Goal: Communication & Community: Answer question/provide support

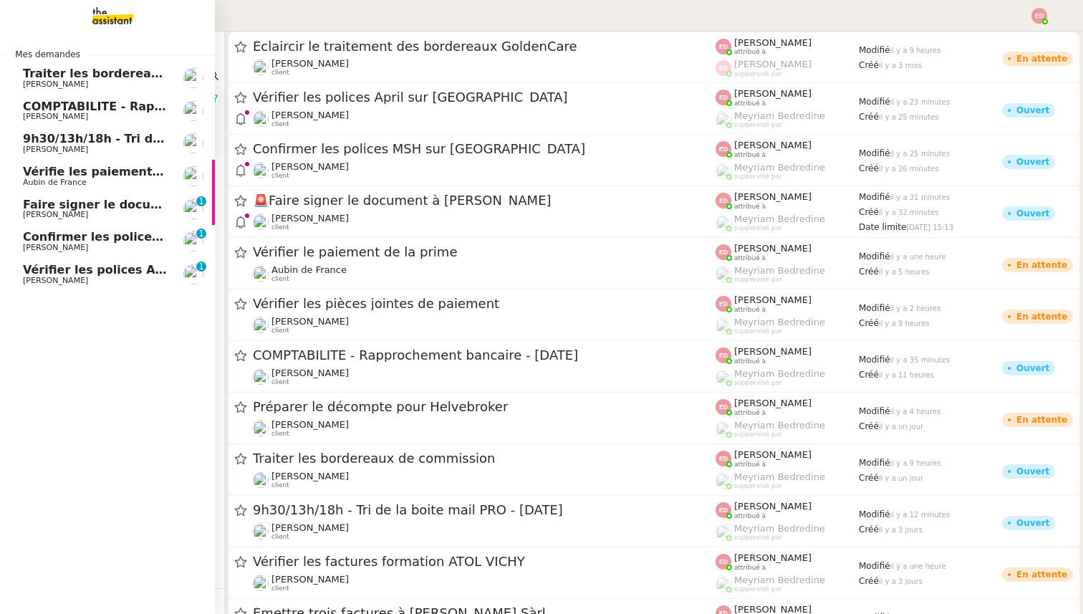
click at [83, 136] on span "9h30/13h/18h - Tri de la boite mail PRO - [DATE]" at bounding box center [177, 139] width 309 height 14
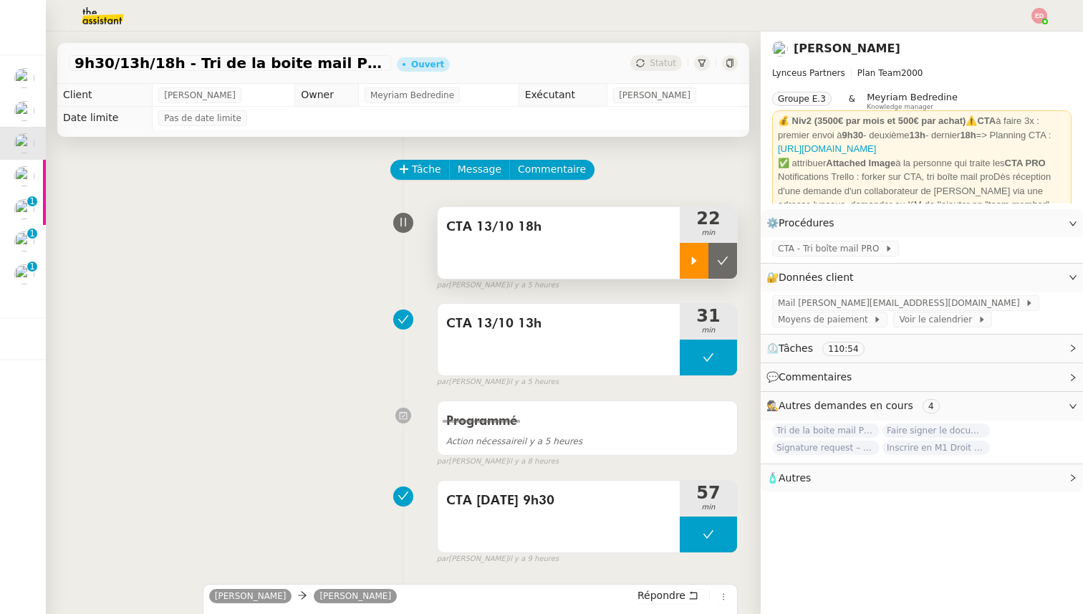
click at [699, 261] on icon at bounding box center [693, 260] width 11 height 11
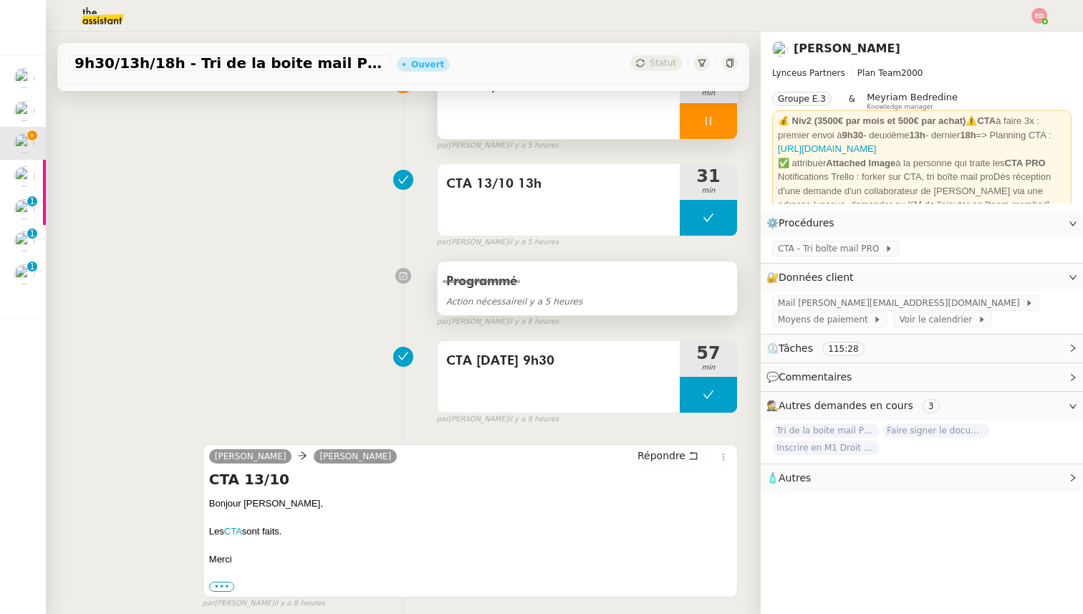
scroll to position [241, 0]
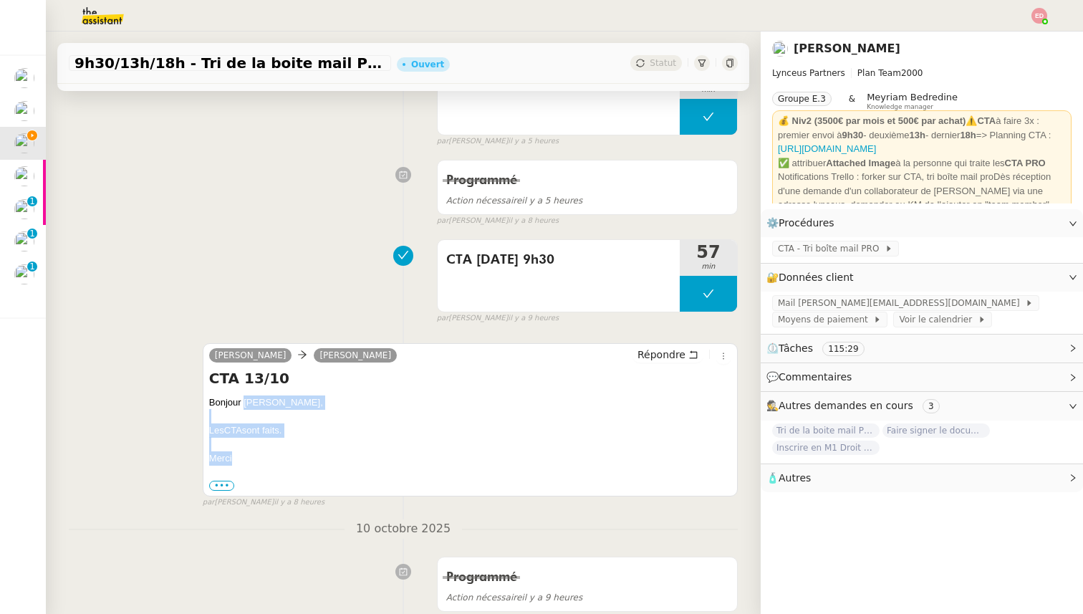
drag, startPoint x: 239, startPoint y: 459, endPoint x: 245, endPoint y: 399, distance: 60.4
click at [245, 399] on div "Bonjour [PERSON_NAME], Les CTA sont faits. [GEOGRAPHIC_DATA] ••• Iris Assistant…" at bounding box center [470, 443] width 522 height 97
copy div "[PERSON_NAME], Les CTA sont faits. [GEOGRAPHIC_DATA]"
click at [658, 357] on span "Répondre" at bounding box center [661, 354] width 48 height 14
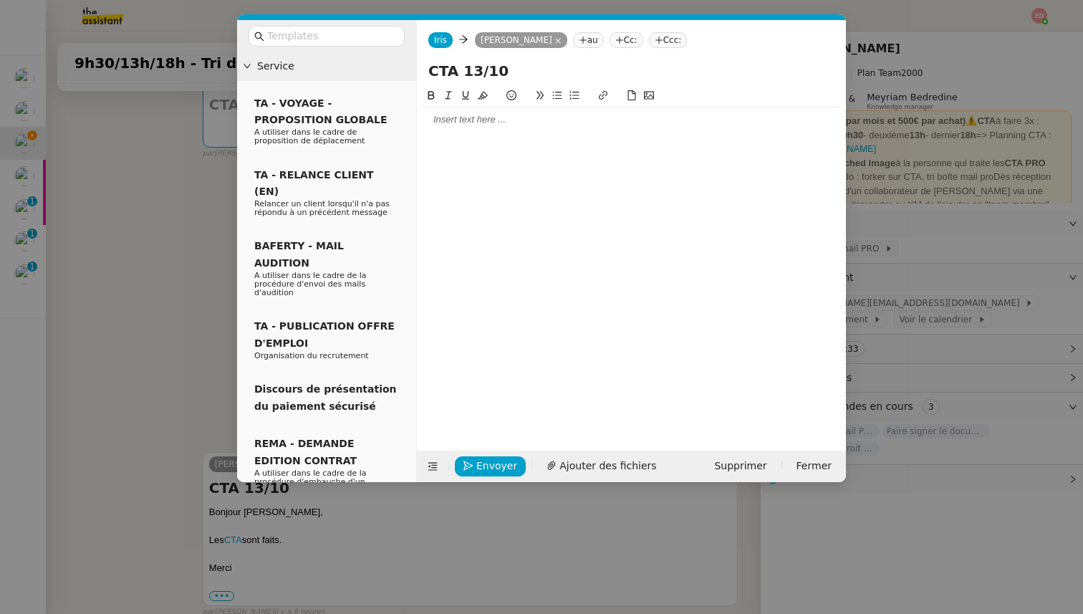
click at [513, 115] on div at bounding box center [632, 119] width 418 height 13
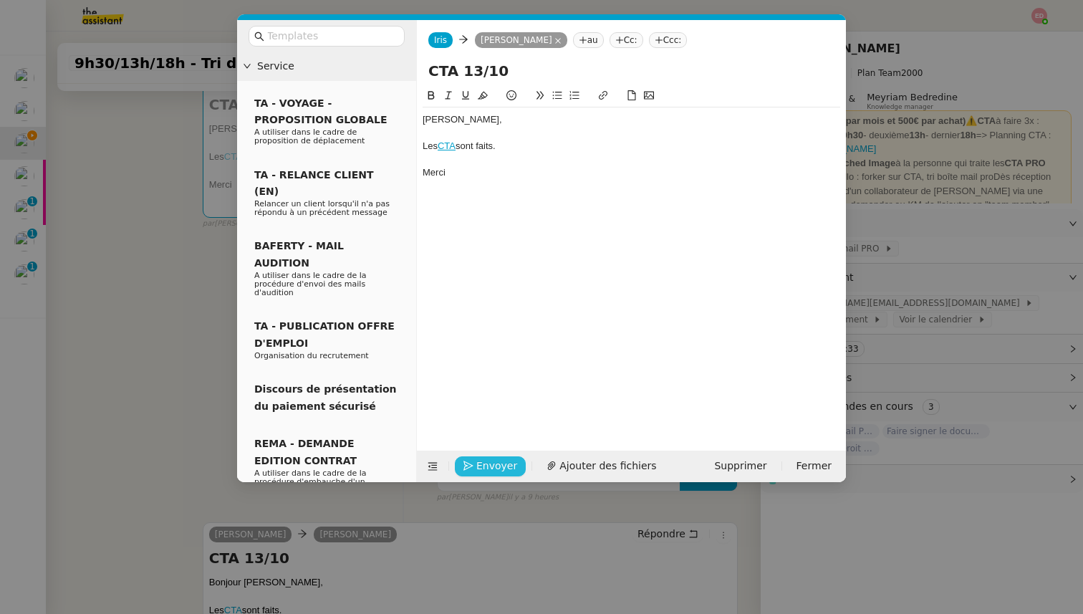
click at [483, 460] on span "Envoyer" at bounding box center [496, 466] width 41 height 16
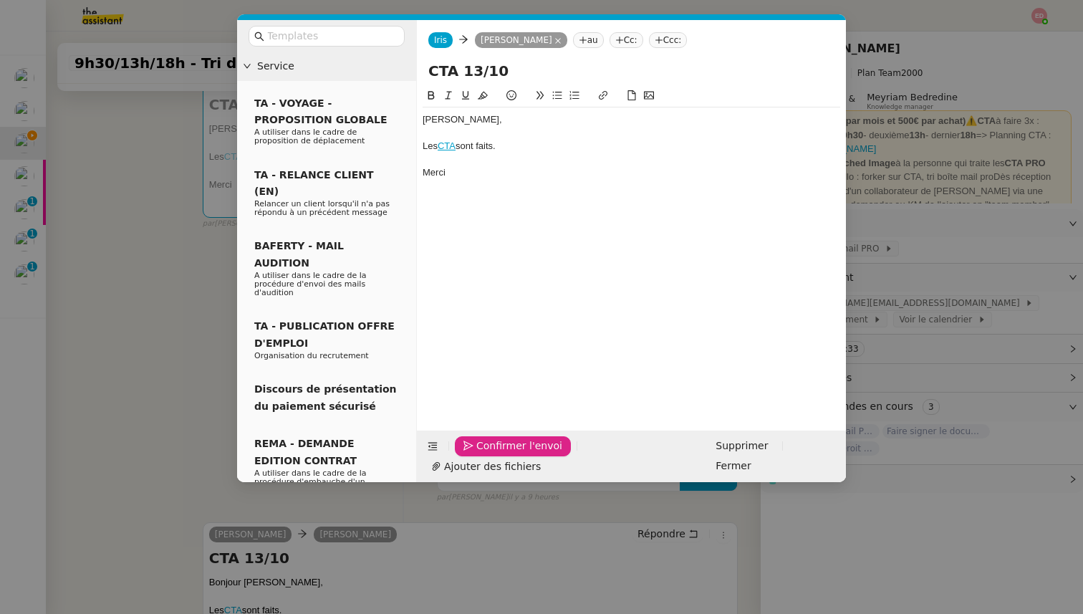
click at [483, 454] on span "Confirmer l'envoi" at bounding box center [519, 446] width 86 height 16
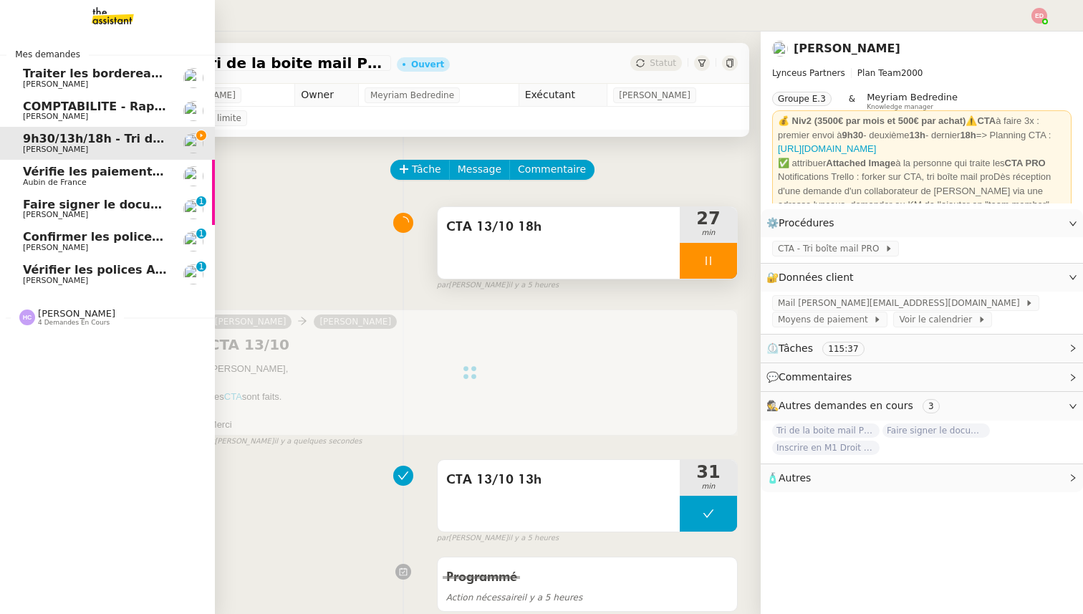
click at [39, 201] on span "Faire signer le document à [PERSON_NAME]" at bounding box center [164, 205] width 283 height 14
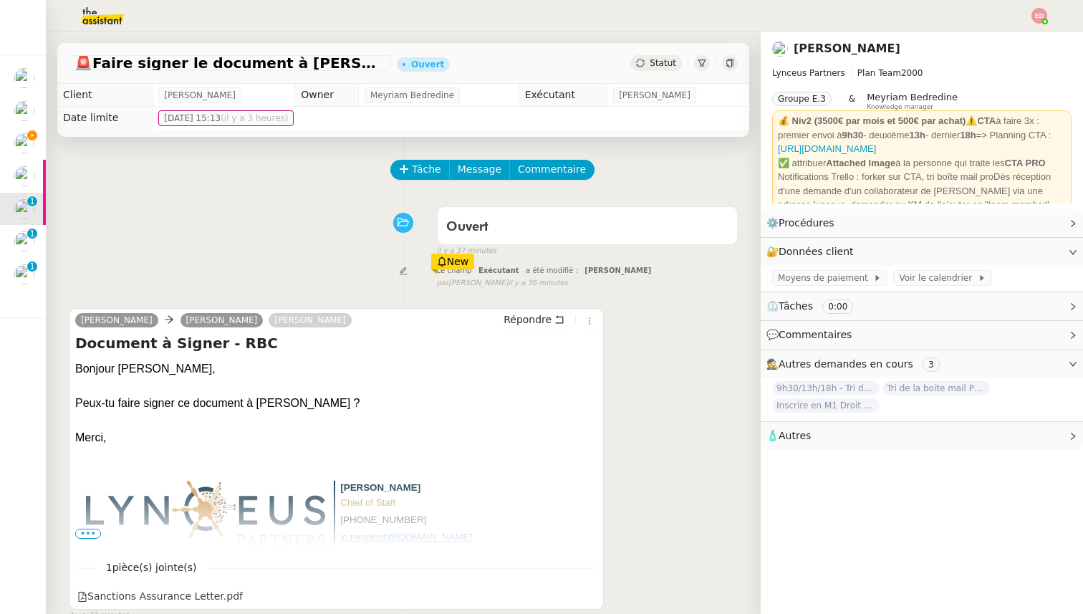
click at [662, 64] on span "Statut" at bounding box center [663, 63] width 26 height 10
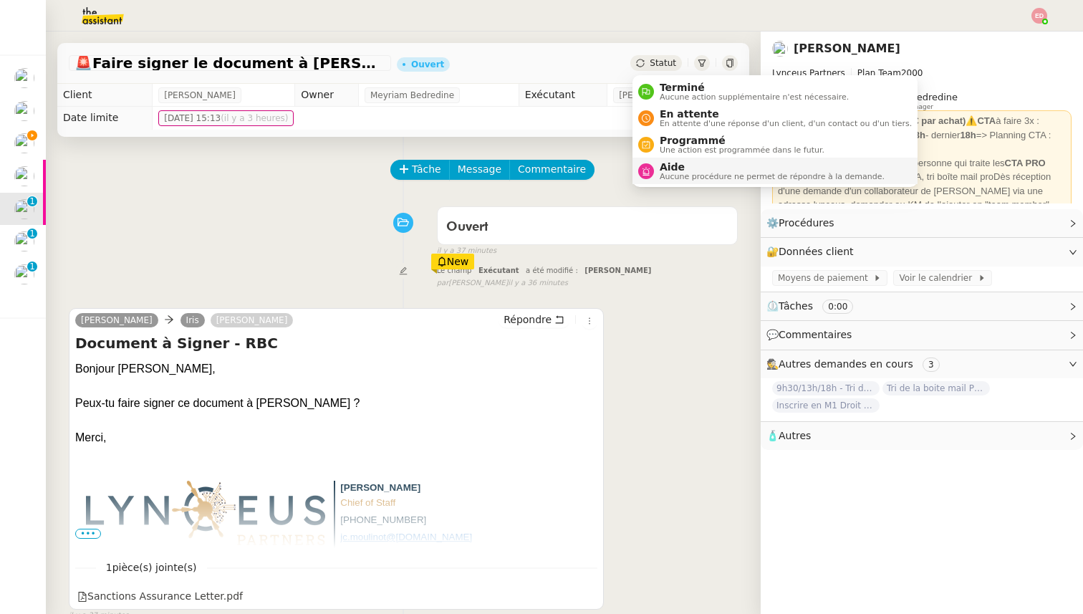
click at [688, 170] on span "Aide" at bounding box center [772, 166] width 225 height 11
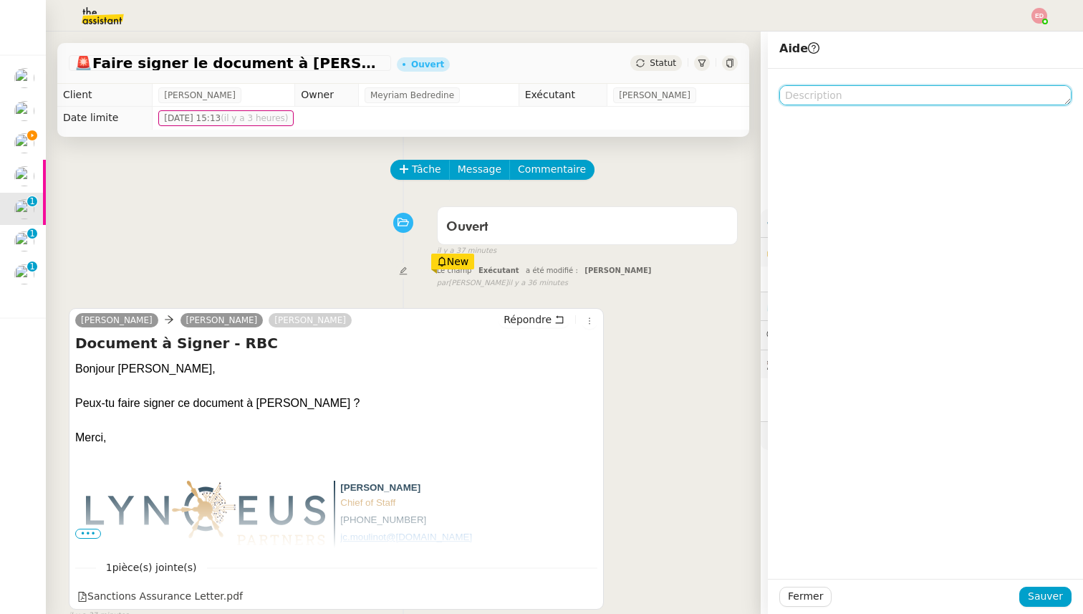
click at [882, 105] on textarea at bounding box center [925, 95] width 292 height 20
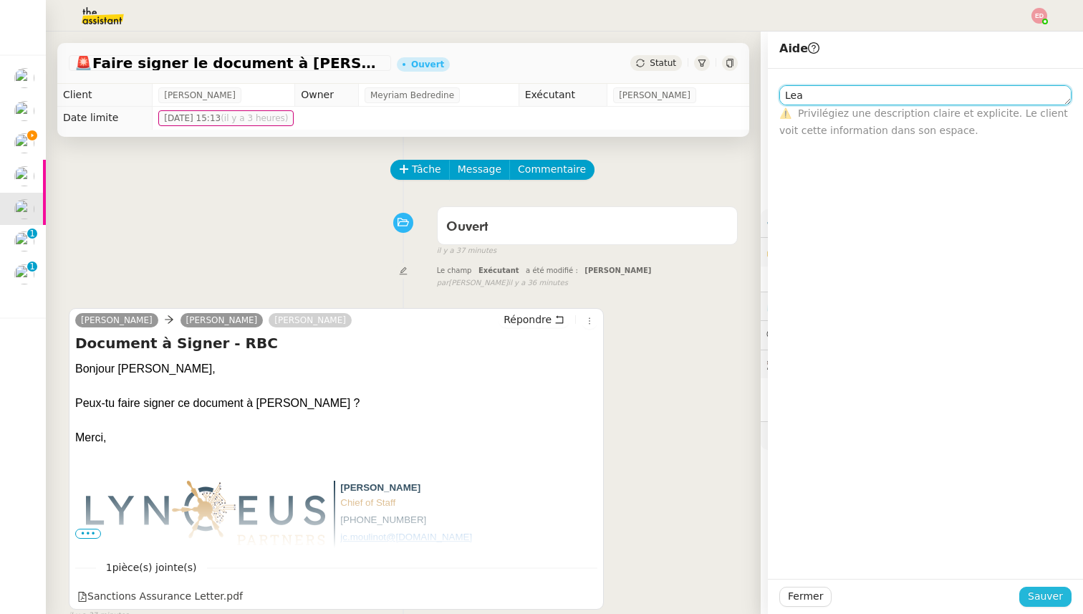
type textarea "Lea"
click at [1036, 596] on span "Sauver" at bounding box center [1045, 596] width 35 height 16
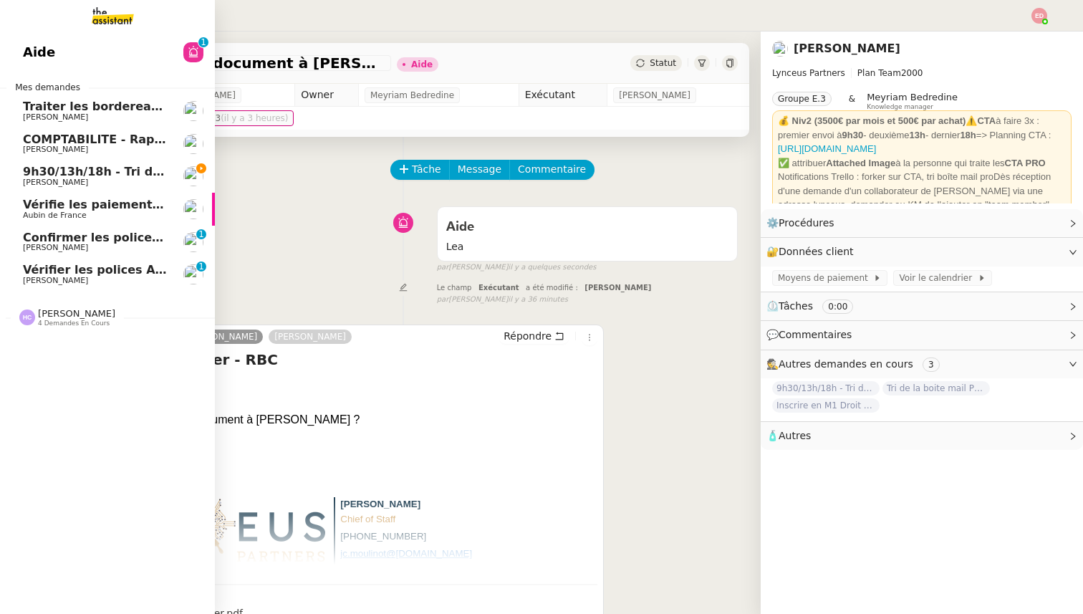
click at [70, 168] on span "9h30/13h/18h - Tri de la boite mail PRO - [DATE]" at bounding box center [177, 172] width 309 height 14
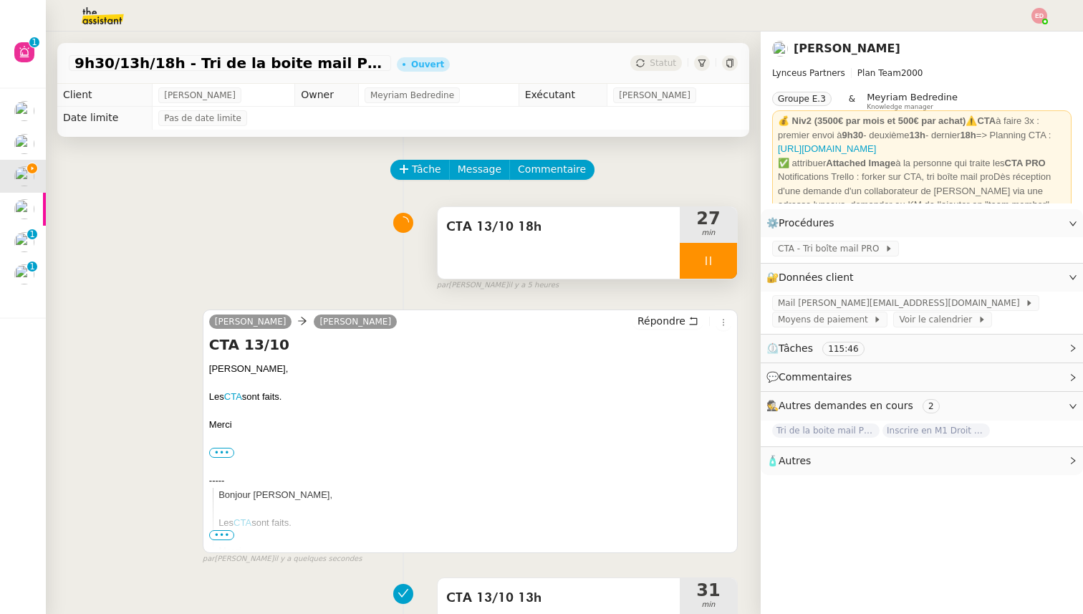
click at [731, 257] on div at bounding box center [708, 261] width 57 height 36
click at [731, 257] on button at bounding box center [722, 261] width 29 height 36
